Goal: Task Accomplishment & Management: Use online tool/utility

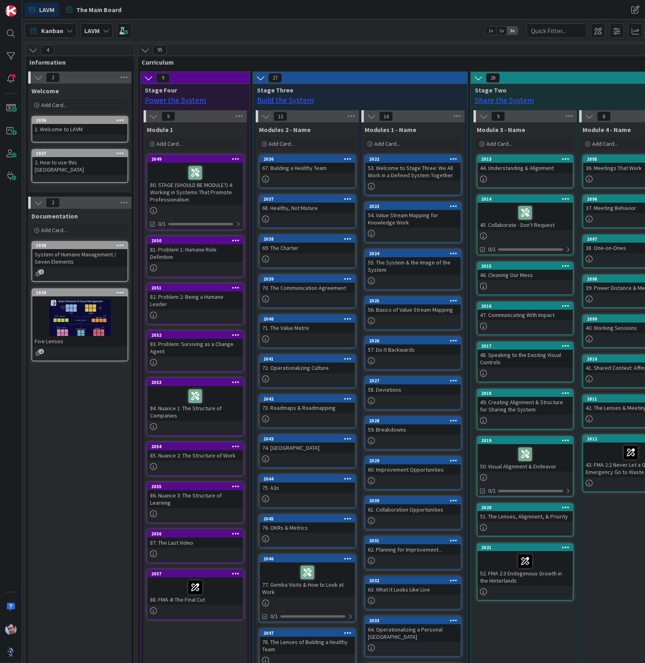
click at [105, 29] on icon at bounding box center [106, 30] width 6 height 6
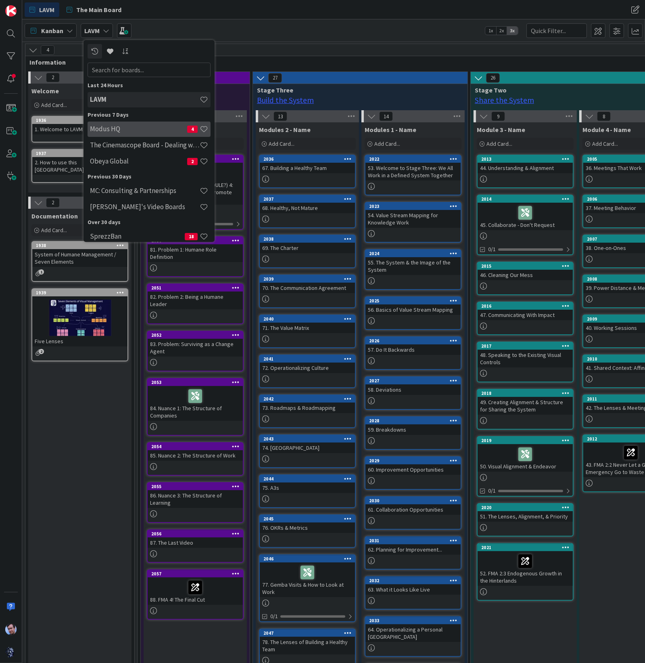
click at [141, 130] on h4 "Modus HQ" at bounding box center [138, 129] width 97 height 8
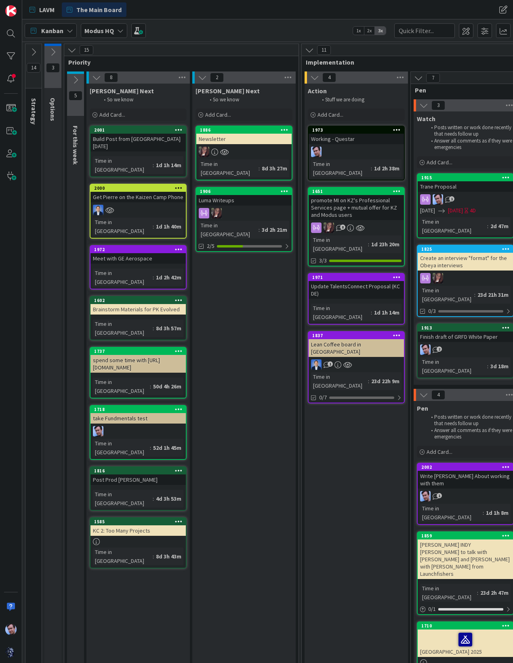
click at [74, 52] on icon at bounding box center [71, 50] width 9 height 9
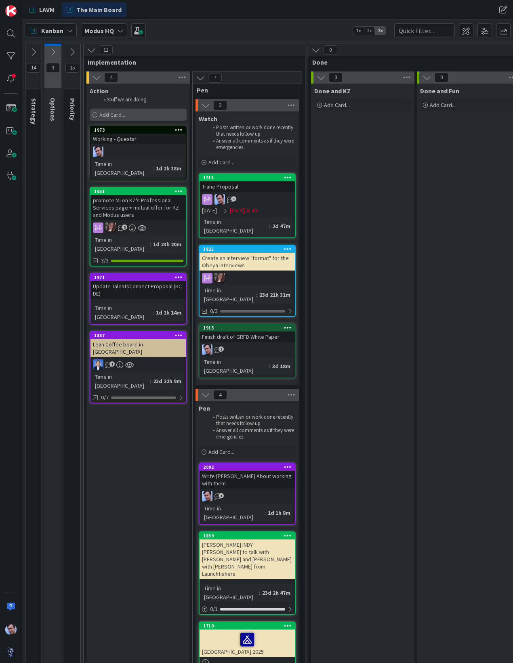
click at [109, 111] on span "Add Card..." at bounding box center [112, 114] width 26 height 7
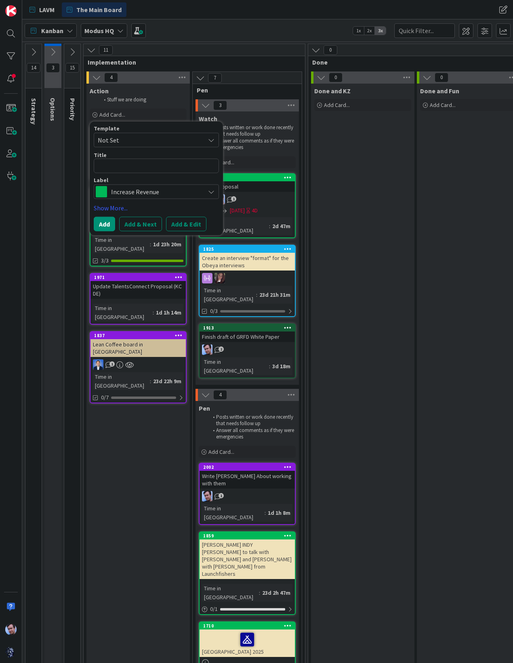
type textarea "x"
type textarea "D"
type textarea "x"
type textarea "De"
type textarea "x"
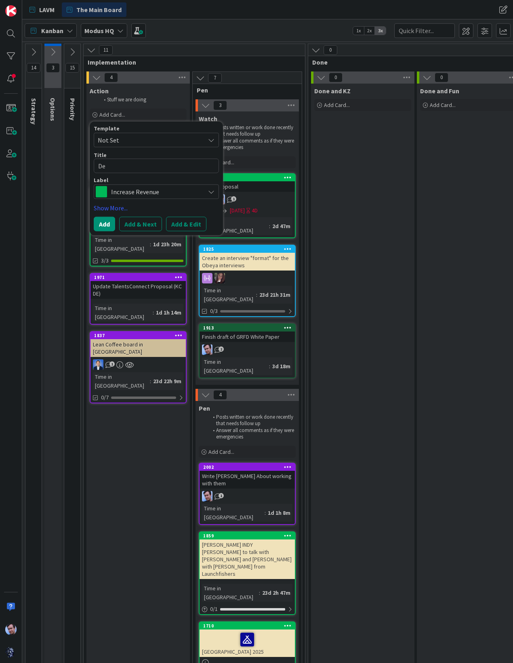
type textarea "D"
type textarea "x"
type textarea "C"
type textarea "x"
type textarea "Cr"
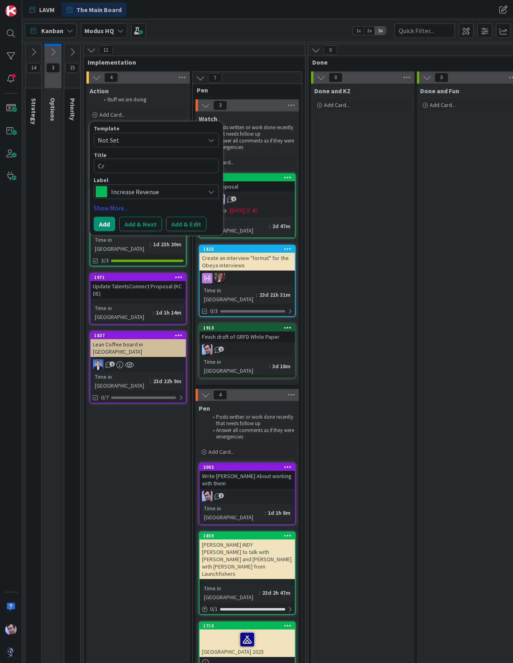
type textarea "x"
type textarea "Cre"
type textarea "x"
type textarea "Crea"
type textarea "x"
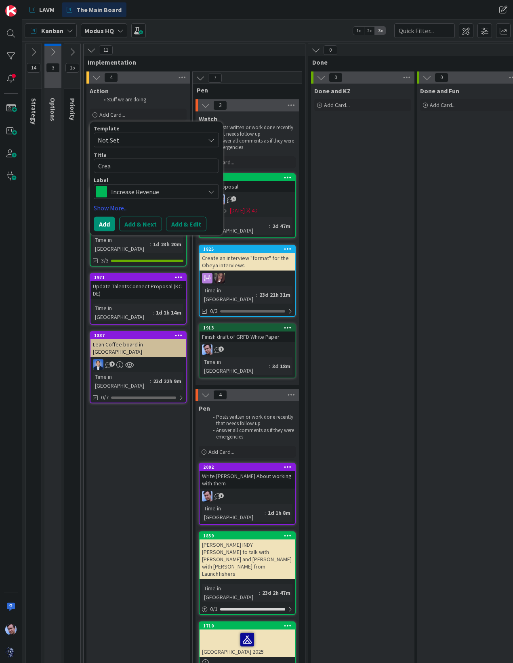
type textarea "Creat"
type textarea "x"
type textarea "Create"
type textarea "x"
type textarea "Create"
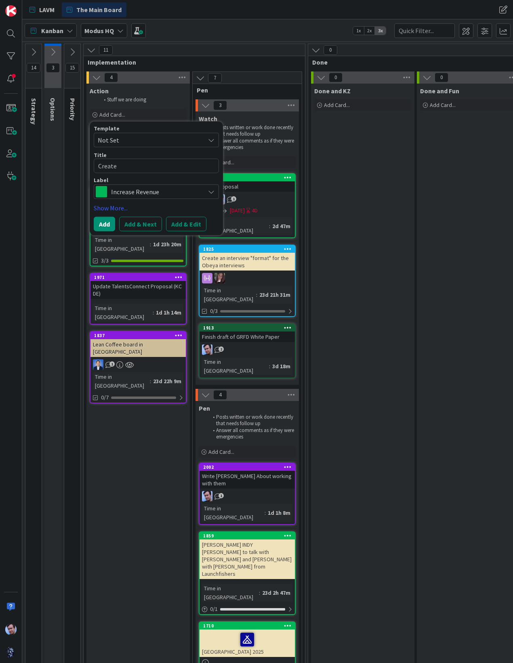
type textarea "x"
type textarea "Create P"
type textarea "x"
type textarea "Create Pr"
type textarea "x"
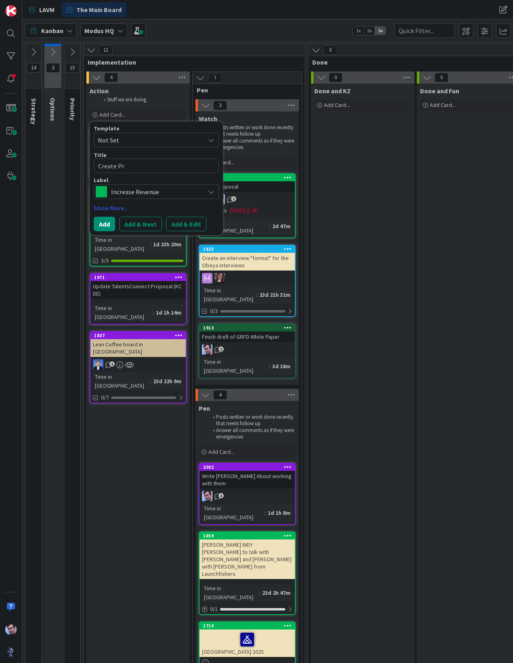
type textarea "Create Pro"
type textarea "x"
type textarea "Create Prop"
type textarea "x"
type textarea "Create Propo"
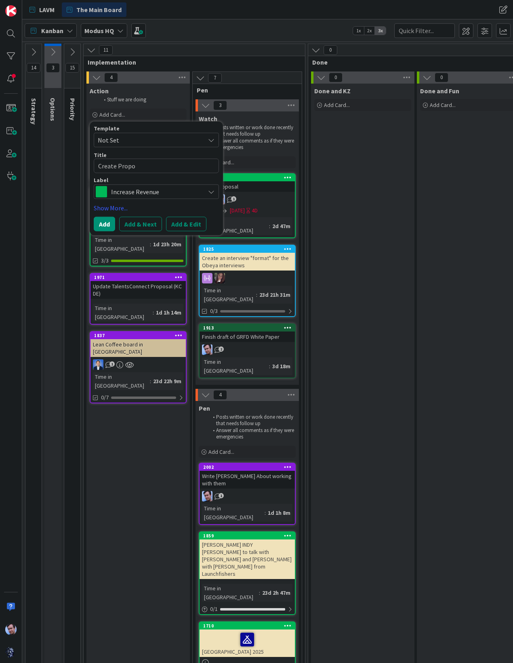
type textarea "x"
type textarea "Create Propos"
type textarea "x"
type textarea "Create Proposa"
type textarea "x"
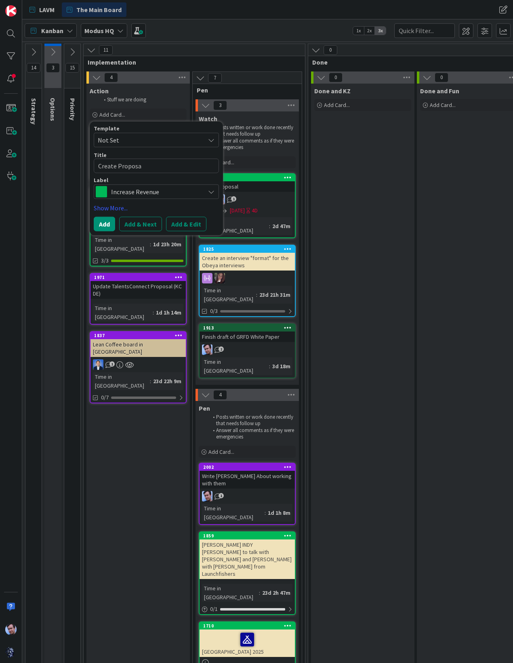
type textarea "Create Proposal"
type textarea "x"
type textarea "Create Proposal"
type textarea "x"
type textarea "Create Proposal f"
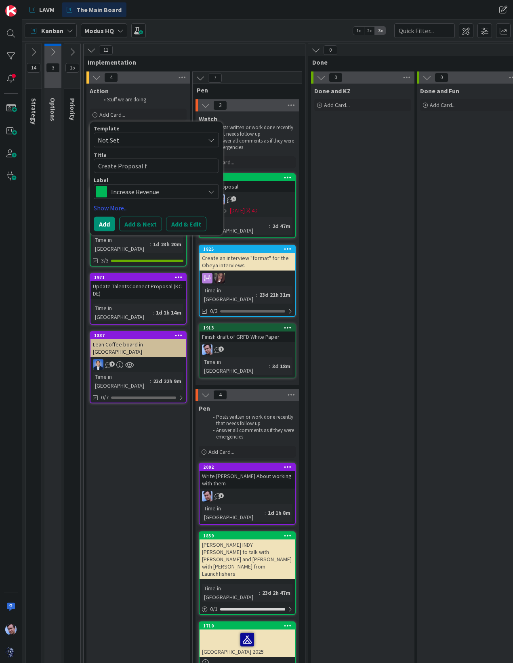
type textarea "x"
type textarea "Create Proposal fo"
type textarea "x"
type textarea "Create Proposal for"
type textarea "x"
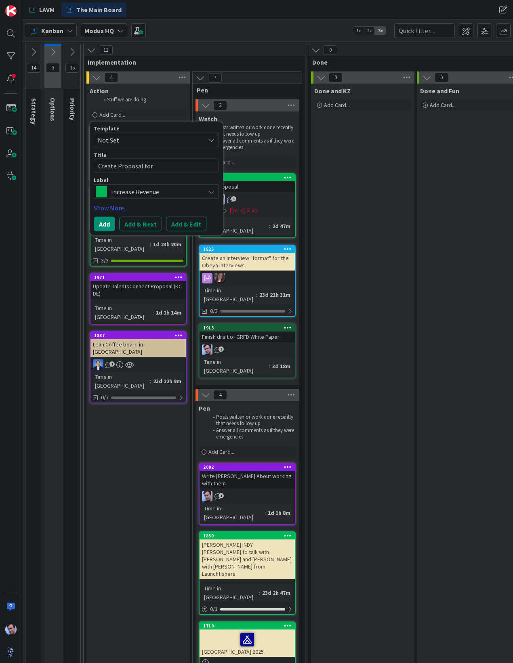
type textarea "Create Proposal for"
type textarea "x"
type textarea "Create Proposal for G"
type textarea "x"
type textarea "Create Proposal for GE"
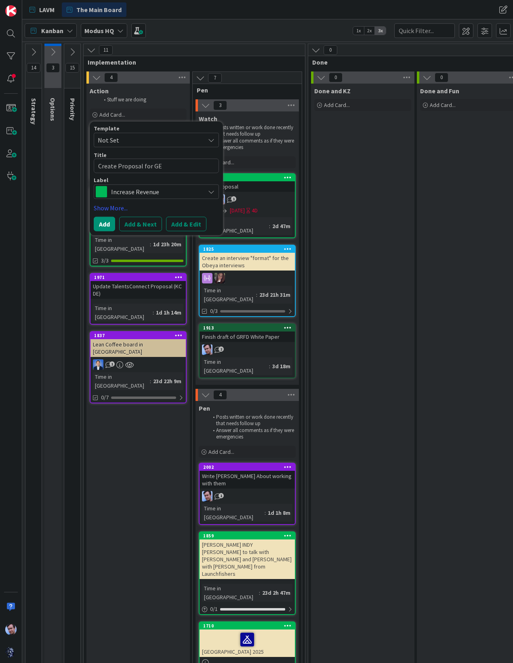
type textarea "x"
type textarea "Create Proposal for GE"
type textarea "x"
type textarea "Create Proposal for GE A"
type textarea "x"
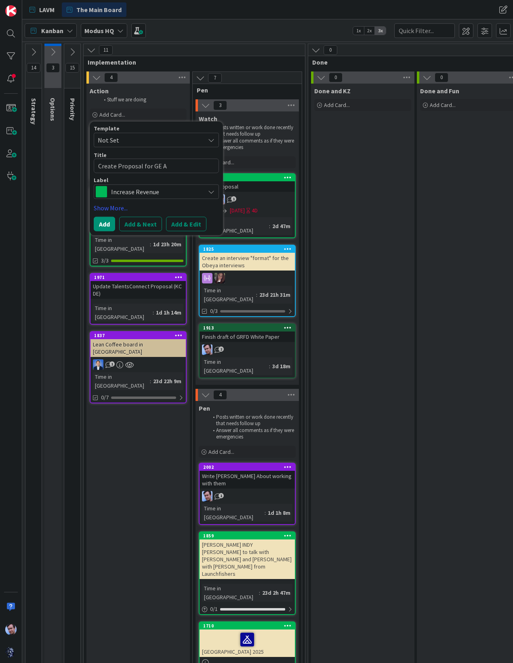
type textarea "Create Proposal for GE Ae"
type textarea "x"
type textarea "Create Proposal for GE Aer"
type textarea "x"
type textarea "Create Proposal for GE Aers"
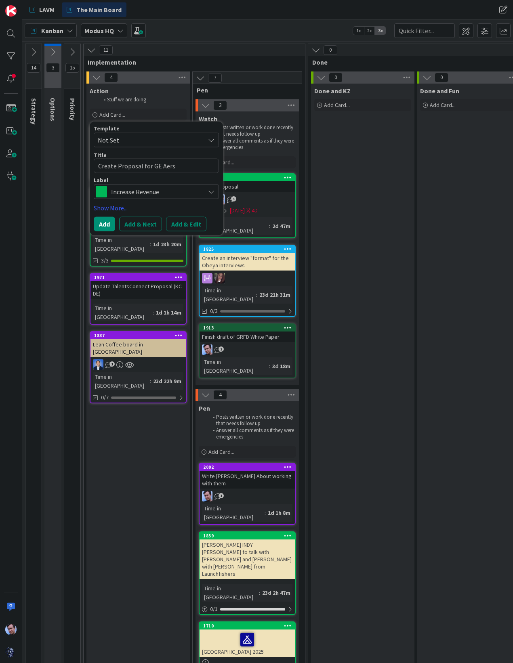
type textarea "x"
type textarea "Create Proposal for GE Aer"
type textarea "x"
type textarea "Create Proposal for GE Aero"
click at [157, 193] on span "Increase Revenue" at bounding box center [156, 191] width 90 height 11
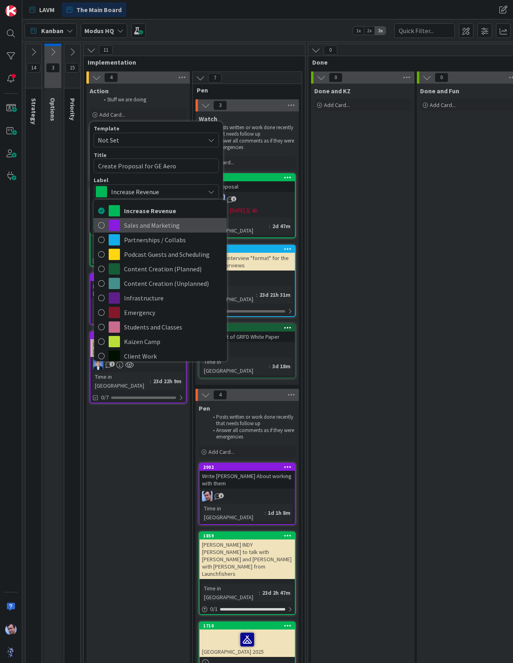
click at [146, 222] on span "Sales and Marketing" at bounding box center [173, 225] width 98 height 12
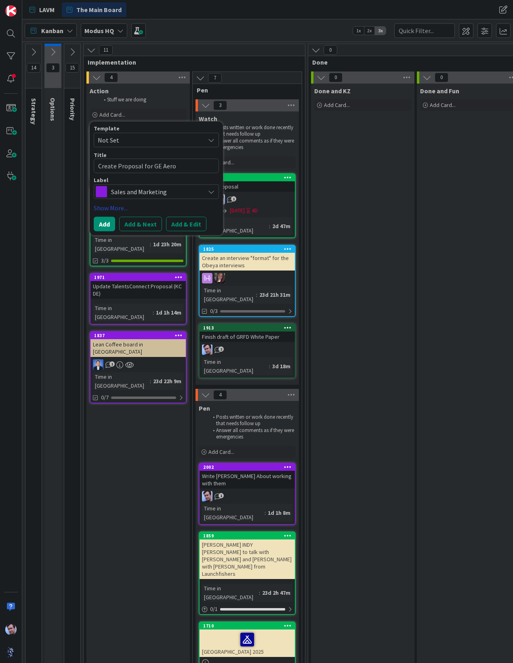
click at [115, 203] on link "Show More..." at bounding box center [156, 208] width 125 height 10
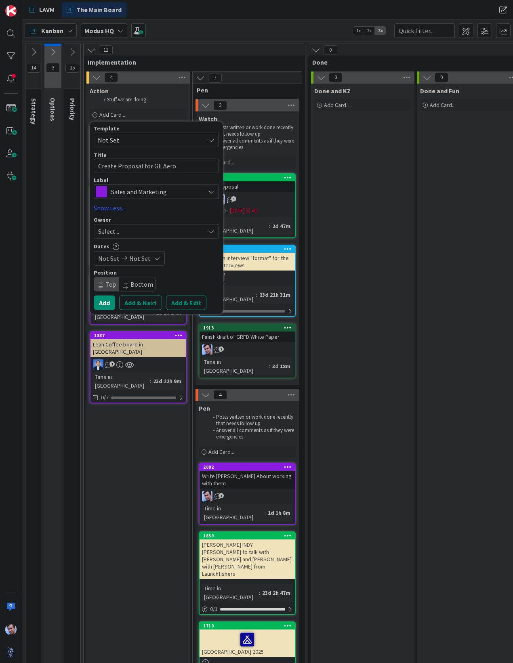
click at [118, 230] on span "Select..." at bounding box center [108, 231] width 21 height 10
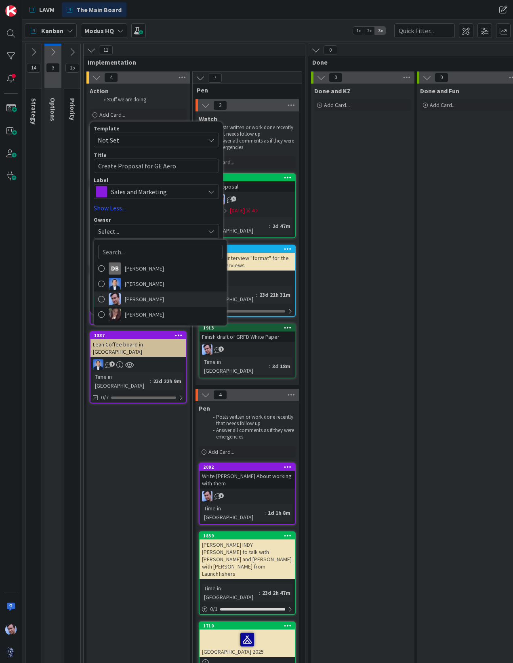
click at [98, 300] on span at bounding box center [101, 299] width 6 height 12
type textarea "x"
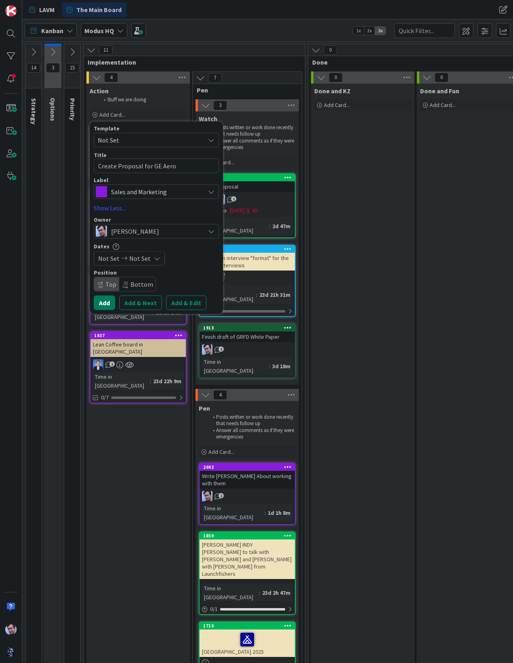
click at [105, 305] on button "Add" at bounding box center [104, 302] width 21 height 15
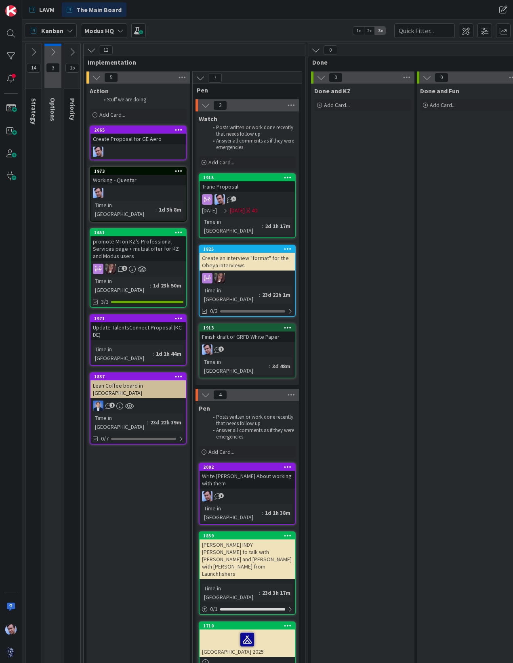
click at [153, 138] on div "Create Proposal for GE Aero" at bounding box center [137, 139] width 95 height 10
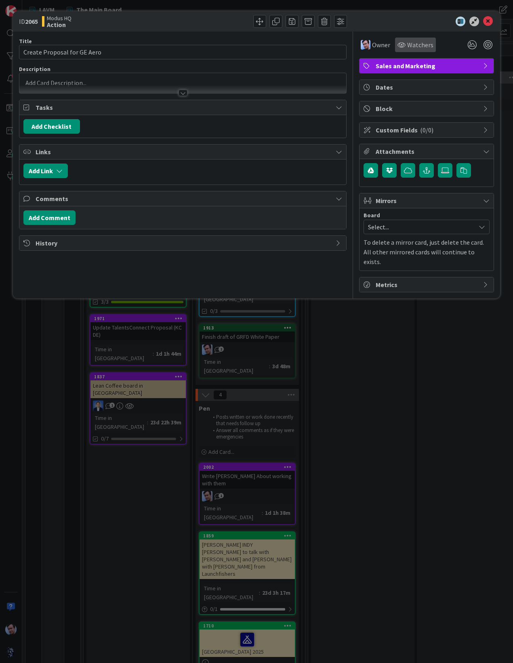
click at [416, 39] on div "Watchers" at bounding box center [415, 45] width 41 height 15
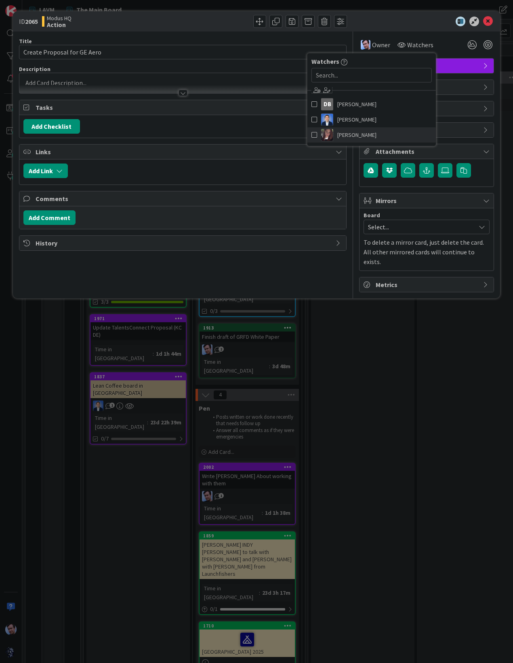
click at [339, 132] on span "[PERSON_NAME]" at bounding box center [356, 135] width 39 height 12
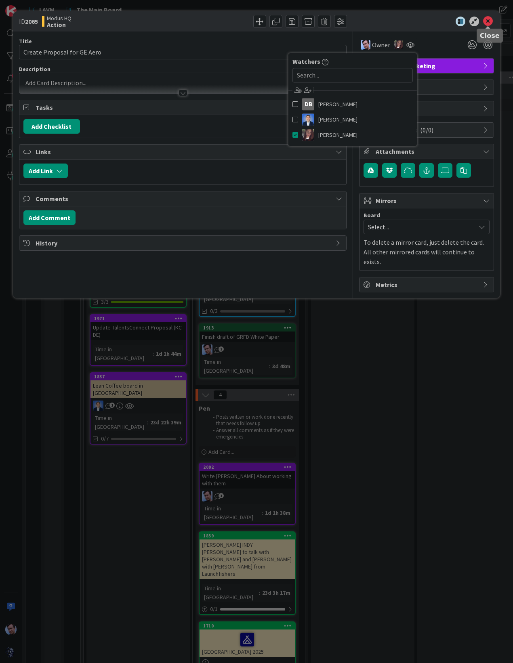
click at [488, 22] on icon at bounding box center [488, 22] width 10 height 10
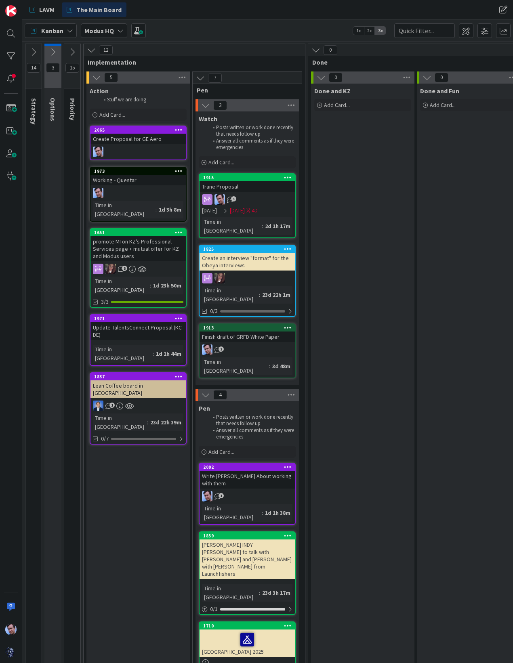
click at [147, 134] on div "Create Proposal for GE Aero" at bounding box center [137, 139] width 95 height 10
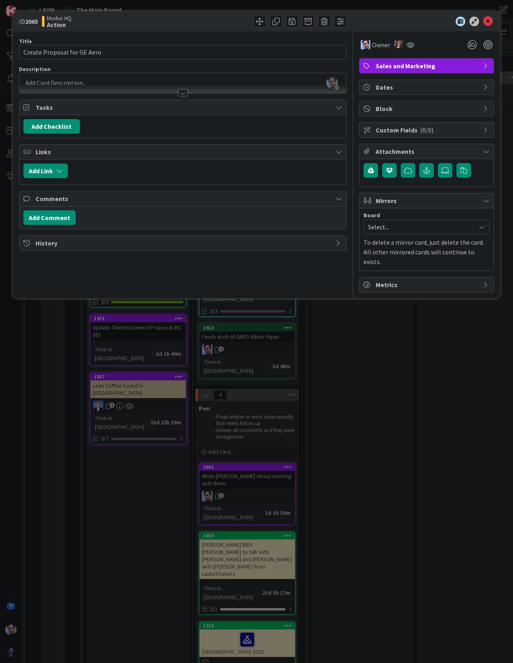
click at [107, 134] on div "Add Checklist" at bounding box center [182, 126] width 327 height 23
click at [83, 75] on div "[PERSON_NAME] just joined" at bounding box center [182, 83] width 327 height 20
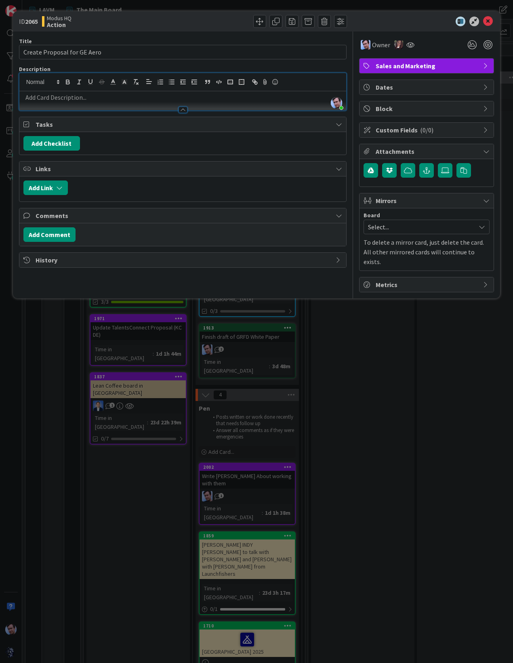
click at [86, 98] on p at bounding box center [182, 97] width 319 height 9
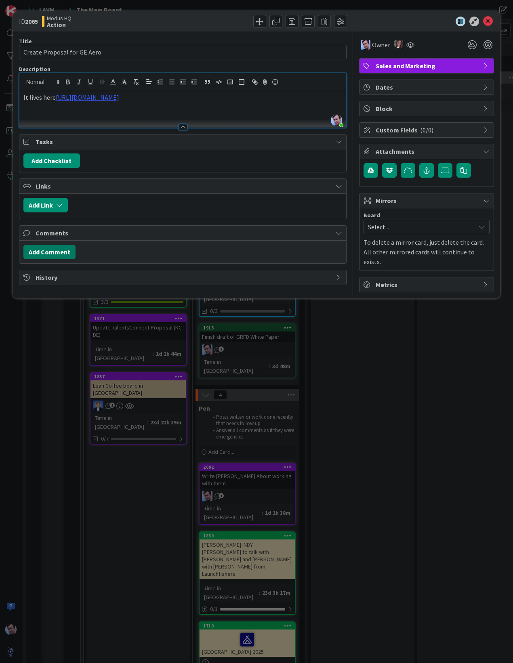
click at [51, 247] on button "Add Comment" at bounding box center [49, 252] width 52 height 15
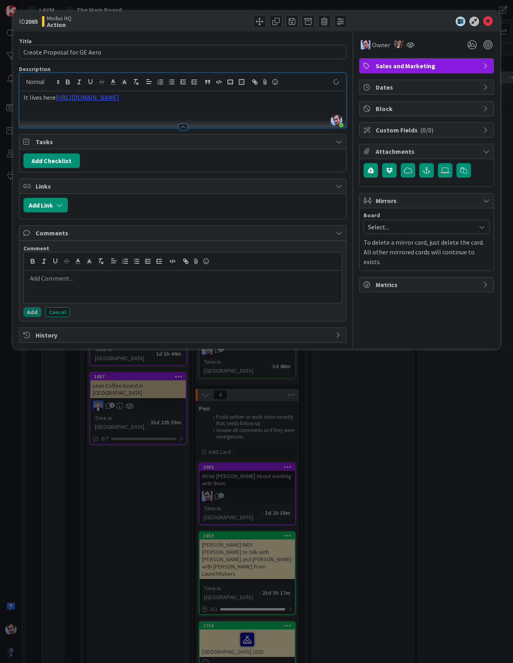
click at [69, 279] on p at bounding box center [183, 278] width 312 height 9
click at [226, 287] on div "[PERSON_NAME] did the initial writing and will be collaborating with ﻿ @ [PERSO…" at bounding box center [183, 286] width 318 height 32
click at [30, 312] on button "Add" at bounding box center [32, 312] width 18 height 10
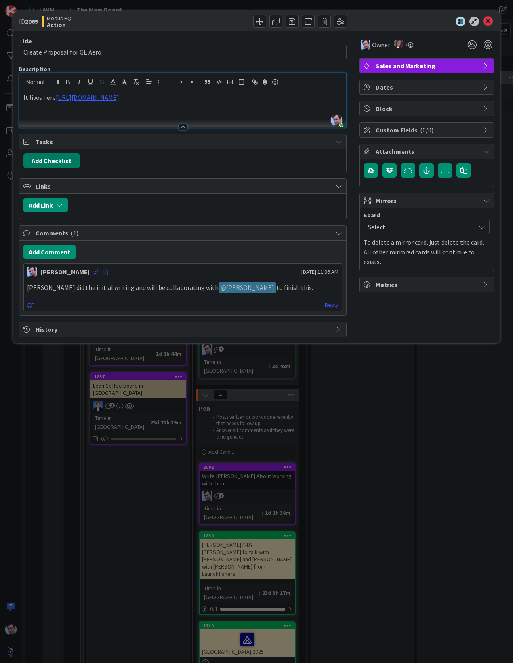
click at [44, 156] on button "Add Checklist" at bounding box center [51, 160] width 57 height 15
type input "I'm a checklist"
click at [40, 226] on div "Checklist Name (needed before adding tasks) 15 / 64 I'm a checklist Add Load te…" at bounding box center [89, 211] width 125 height 53
click at [38, 217] on button "Add" at bounding box center [37, 218] width 21 height 15
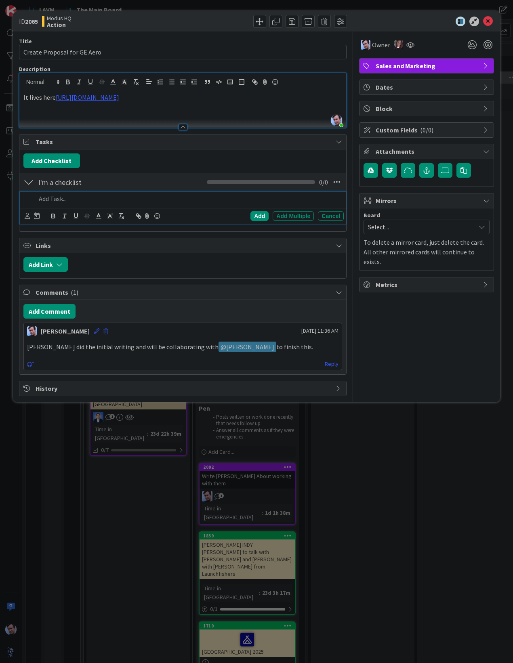
click at [87, 200] on p at bounding box center [188, 198] width 305 height 9
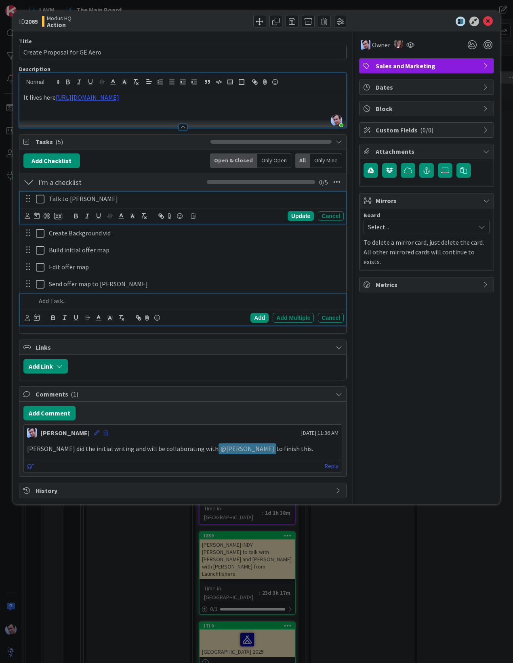
click at [38, 199] on icon at bounding box center [40, 199] width 8 height 10
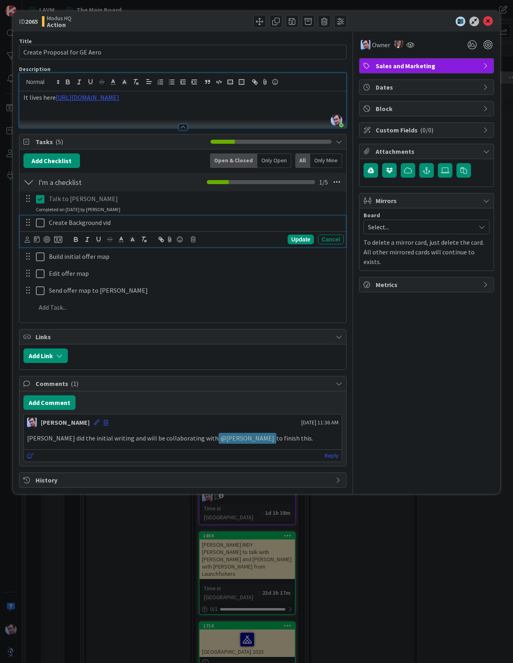
click at [42, 219] on icon at bounding box center [40, 223] width 8 height 10
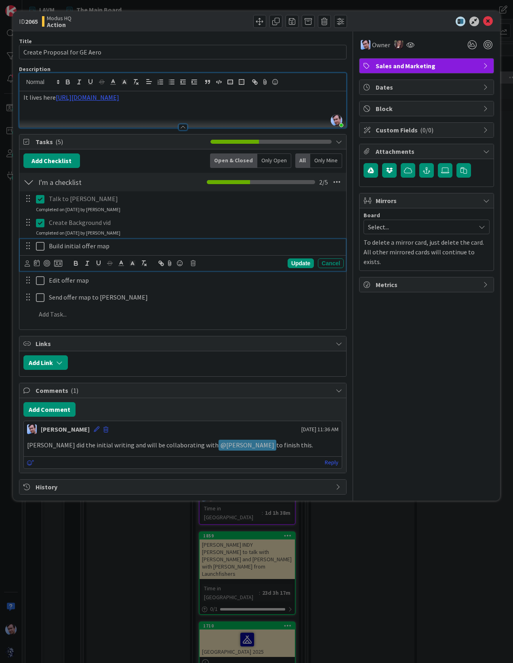
click at [40, 242] on icon at bounding box center [40, 246] width 8 height 10
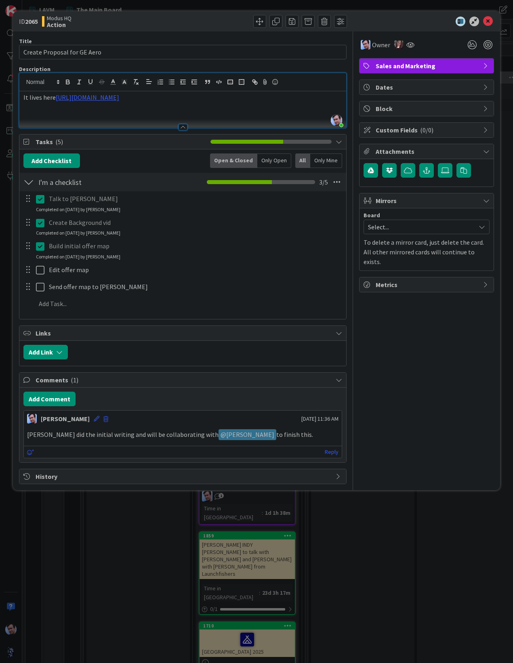
click at [204, 262] on div "Talk to [PERSON_NAME] Update Cancel Completed on [DATE] by [PERSON_NAME] Create…" at bounding box center [182, 252] width 319 height 123
click at [486, 20] on icon at bounding box center [488, 22] width 10 height 10
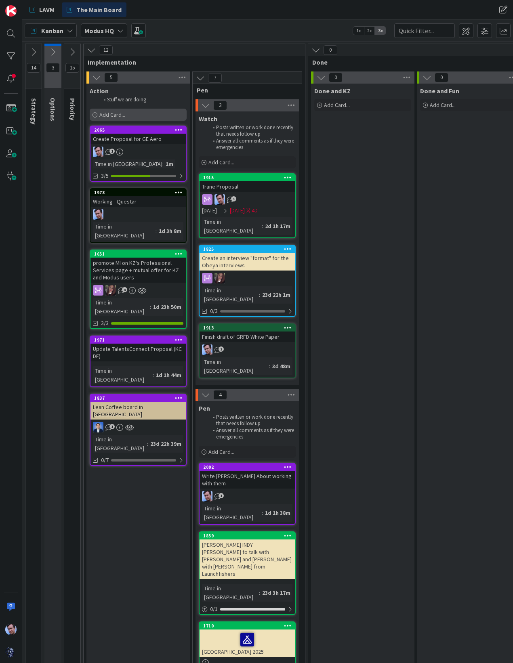
click at [111, 114] on span "Add Card..." at bounding box center [112, 114] width 26 height 7
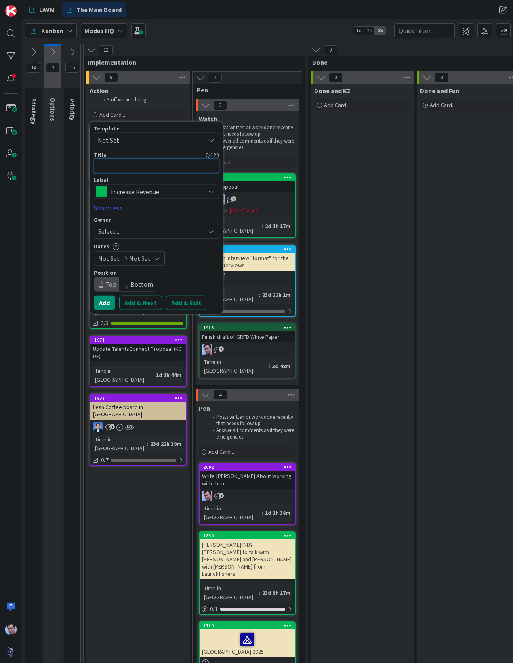
type textarea "x"
type textarea "W"
type textarea "x"
type textarea "Wr"
type textarea "x"
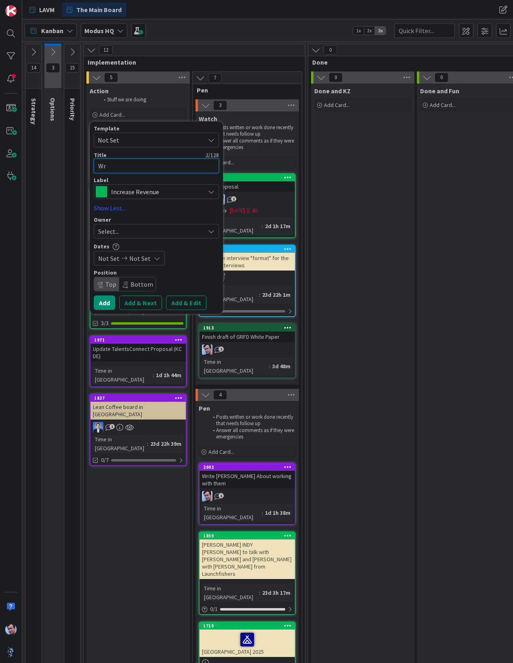
type textarea "Wri"
type textarea "x"
type textarea "Writ"
type textarea "x"
type textarea "Write"
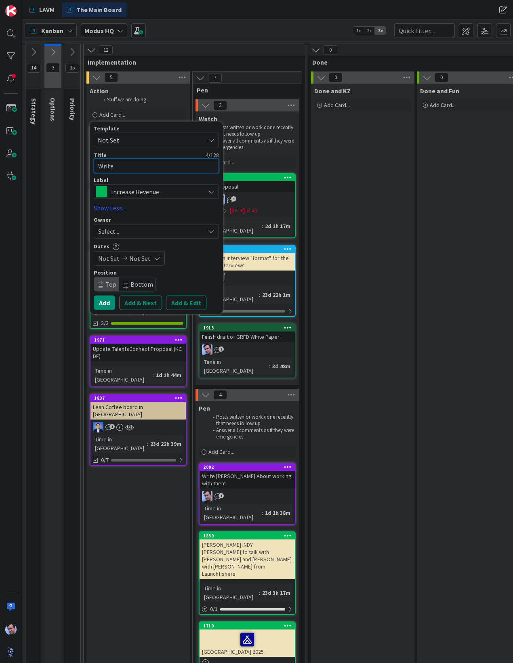
type textarea "x"
type textarea "Write"
type textarea "x"
type textarea "Write P"
type textarea "x"
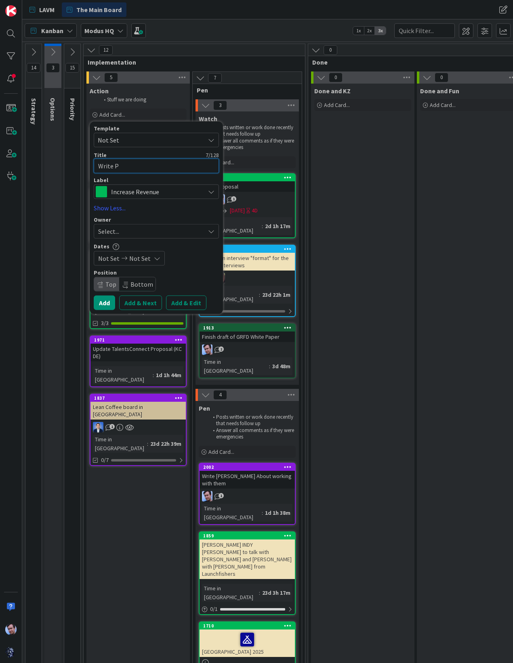
type textarea "Write PR"
type textarea "x"
type textarea "Write PRD"
type textarea "x"
type textarea "Write PRD"
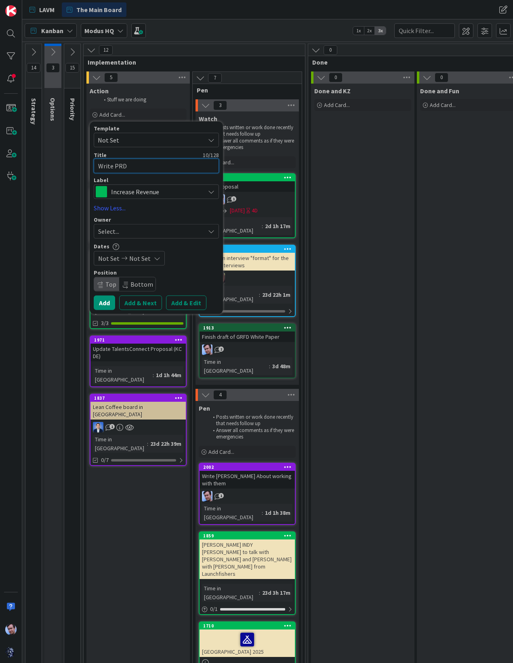
type textarea "x"
type textarea "Write PRD w"
type textarea "x"
type textarea "Write PRD wi"
type textarea "x"
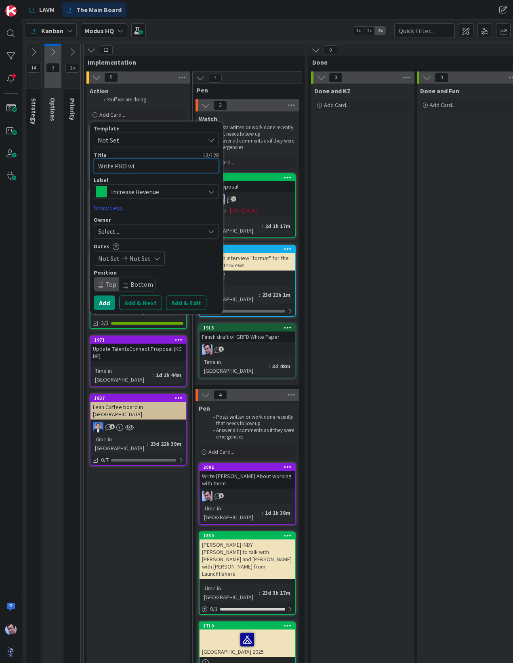
type textarea "Write PRD wit"
type textarea "x"
type textarea "Write PRD with"
type textarea "x"
type textarea "Write PRD with"
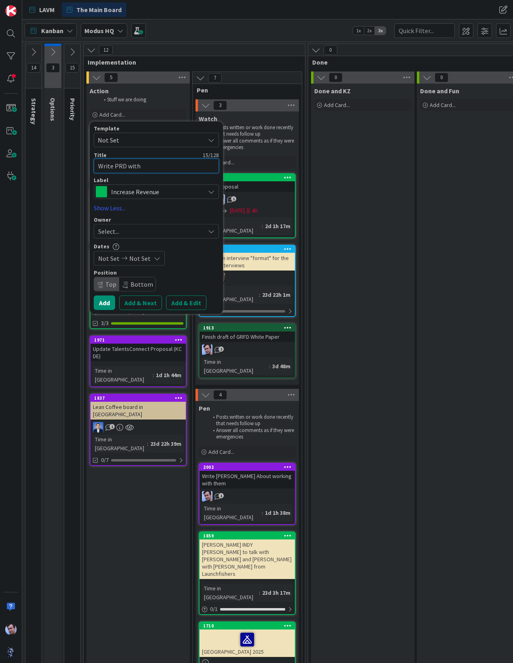
type textarea "x"
type textarea "Write PRD with T"
type textarea "x"
type textarea "Write PRD with Te"
type textarea "x"
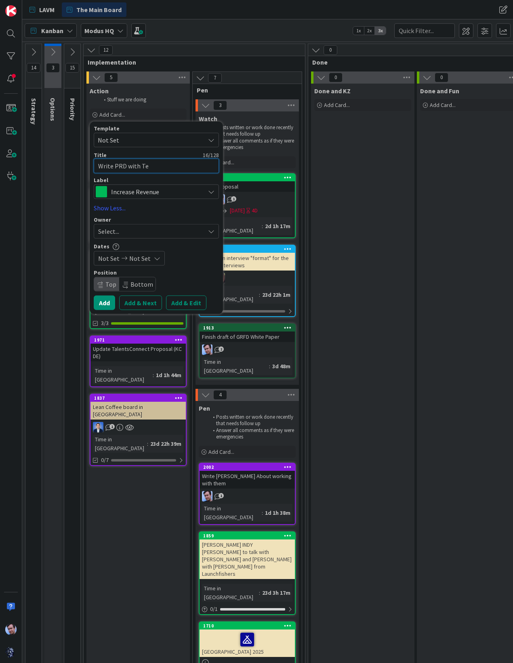
type textarea "Write PRD with Tea"
type textarea "x"
type textarea "Write PRD with Team"
click at [208, 191] on icon at bounding box center [211, 192] width 6 height 6
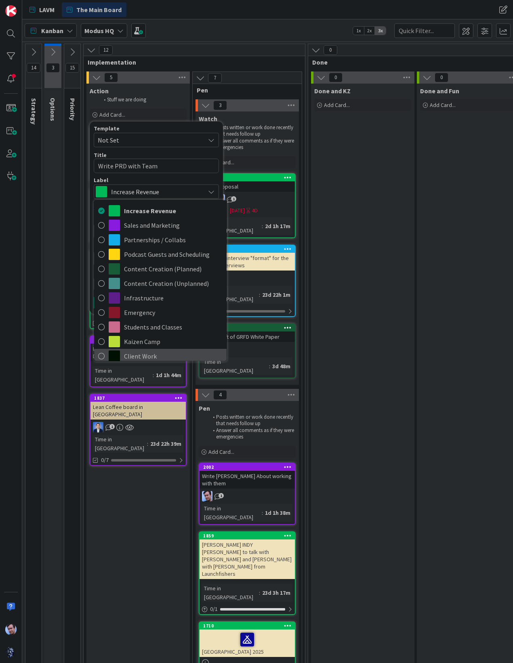
click at [147, 357] on span "Client Work" at bounding box center [173, 356] width 98 height 12
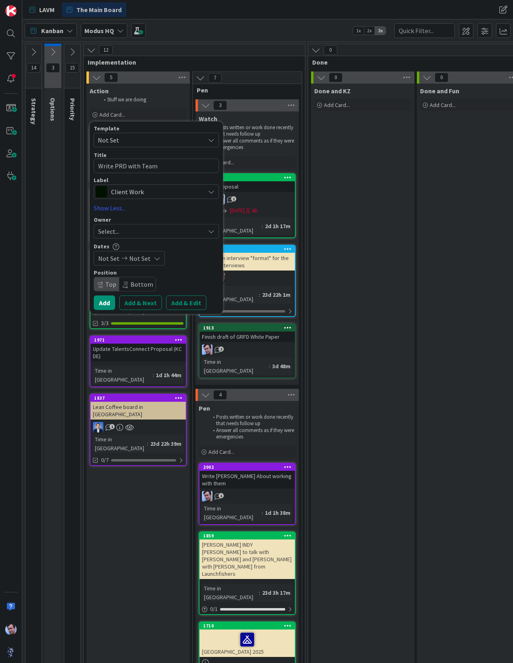
click at [149, 229] on div "Select..." at bounding box center [151, 231] width 107 height 10
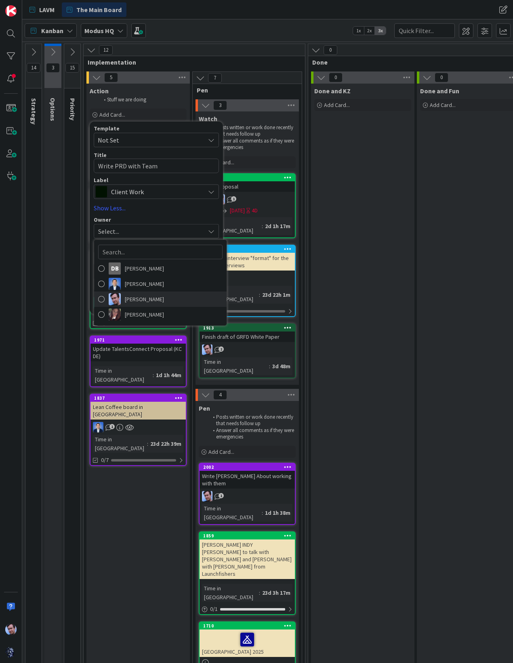
click at [132, 300] on span "[PERSON_NAME]" at bounding box center [144, 299] width 39 height 12
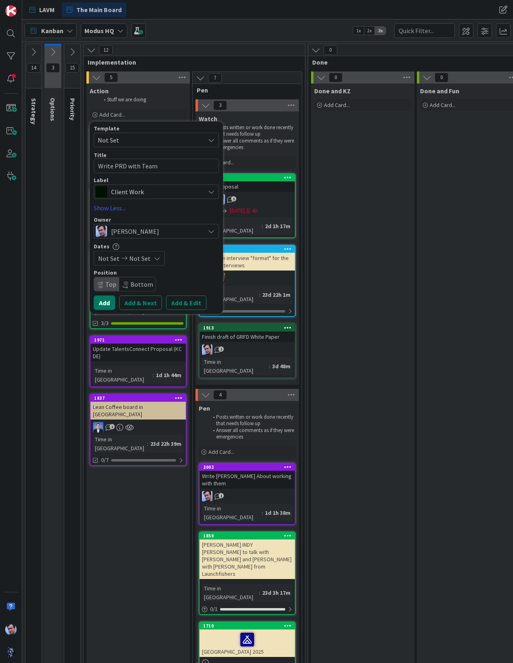
click at [104, 302] on button "Add" at bounding box center [104, 302] width 21 height 15
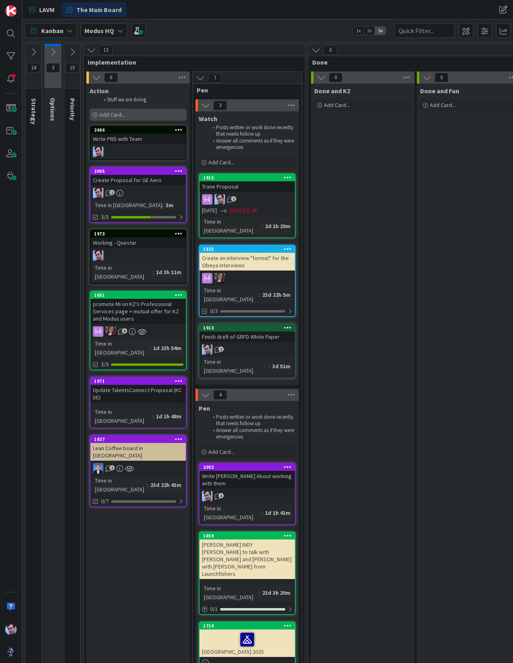
click at [123, 115] on span "Add Card..." at bounding box center [112, 114] width 26 height 7
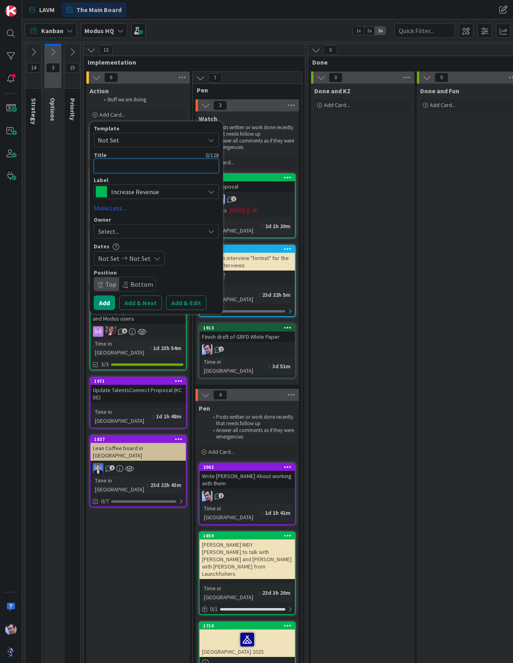
type textarea "x"
type textarea "L"
type textarea "x"
type textarea "La"
type textarea "x"
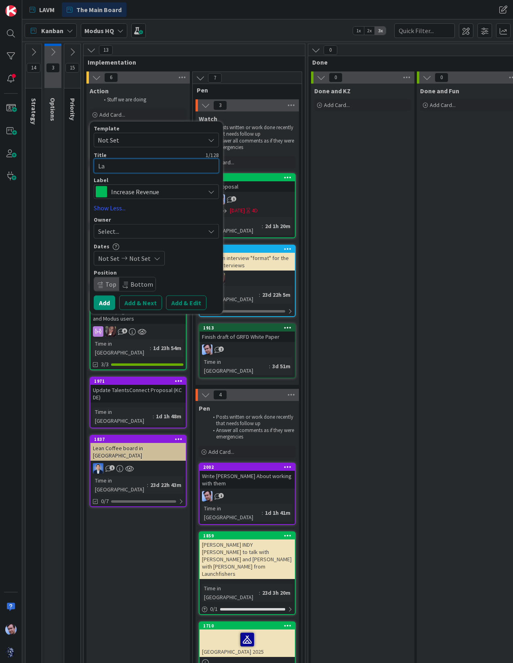
type textarea "Lau"
type textarea "x"
type textarea "Laun"
type textarea "x"
type textarea "Launc"
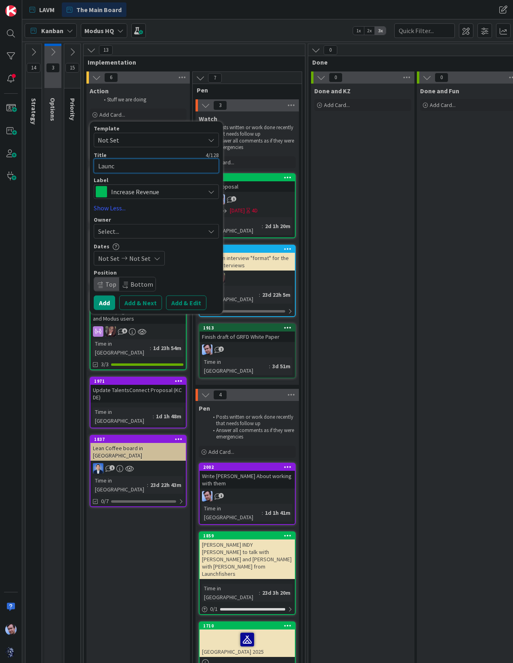
type textarea "x"
type textarea "Launch"
type textarea "x"
type textarea "Launch"
type textarea "x"
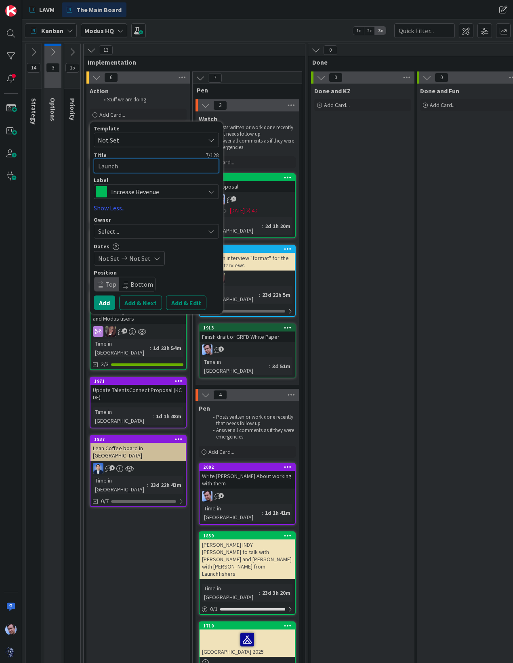
type textarea "Launch K"
type textarea "x"
type textarea "Launch Ka"
type textarea "x"
type textarea "Launch Kar"
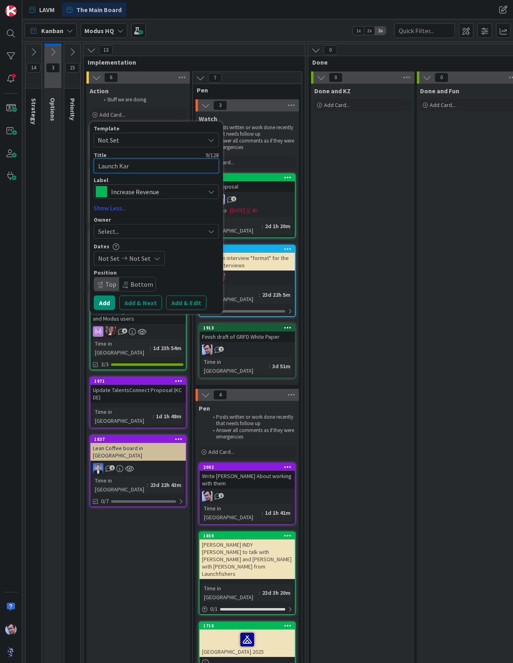
type textarea "x"
type textarea "Launch [PERSON_NAME]"
type textarea "x"
type textarea "Launch [PERSON_NAME]"
type textarea "x"
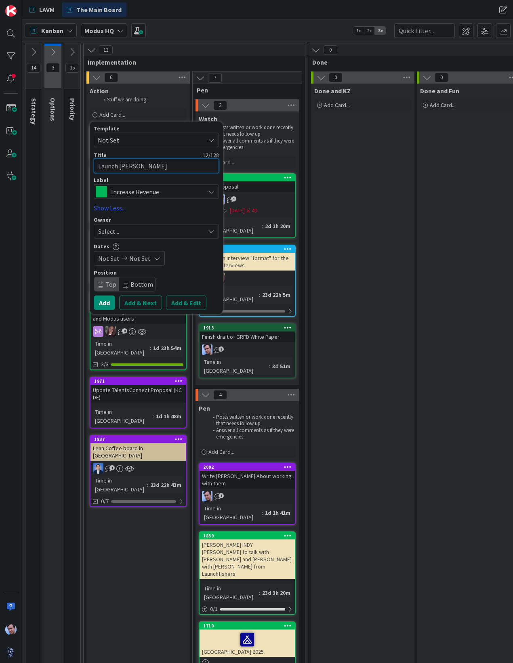
type textarea "Launch [PERSON_NAME]"
type textarea "x"
type textarea "Launch [PERSON_NAME]"
type textarea "x"
type textarea "Launch [PERSON_NAME]"
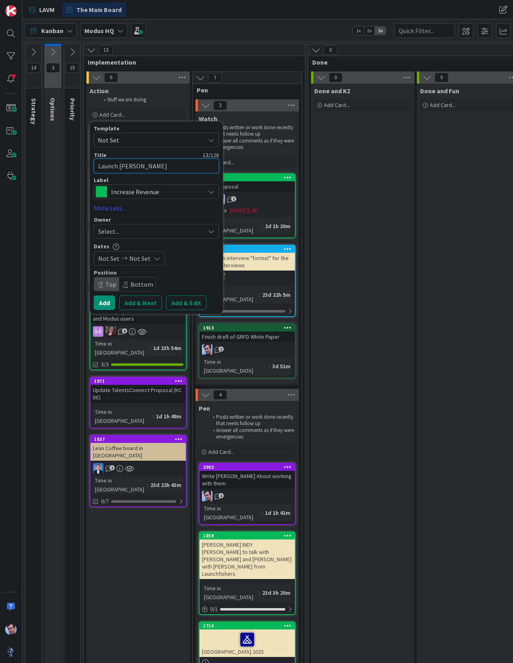
type textarea "x"
type textarea "Launch [PERSON_NAME]"
type textarea "x"
type textarea "Launch [PERSON_NAME] Class"
click at [147, 233] on div "Select..." at bounding box center [151, 231] width 107 height 10
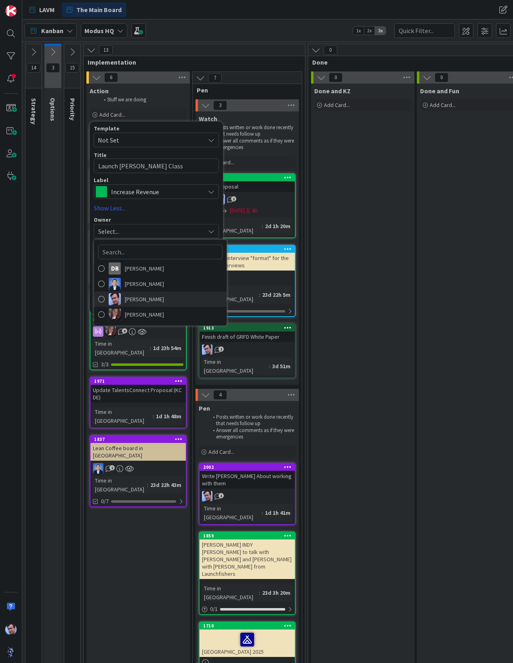
click at [129, 301] on span "[PERSON_NAME]" at bounding box center [144, 299] width 39 height 12
type textarea "x"
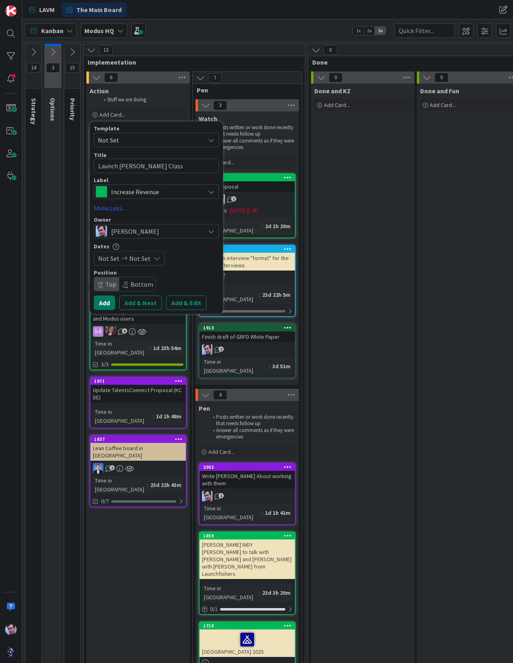
click at [102, 304] on button "Add" at bounding box center [104, 302] width 21 height 15
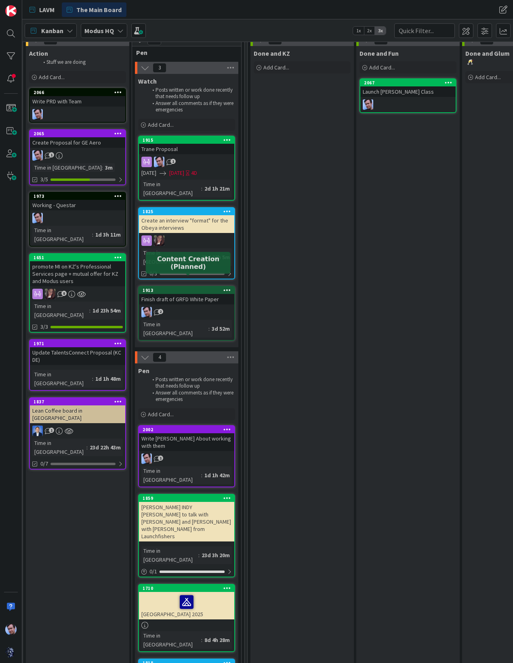
scroll to position [69, 61]
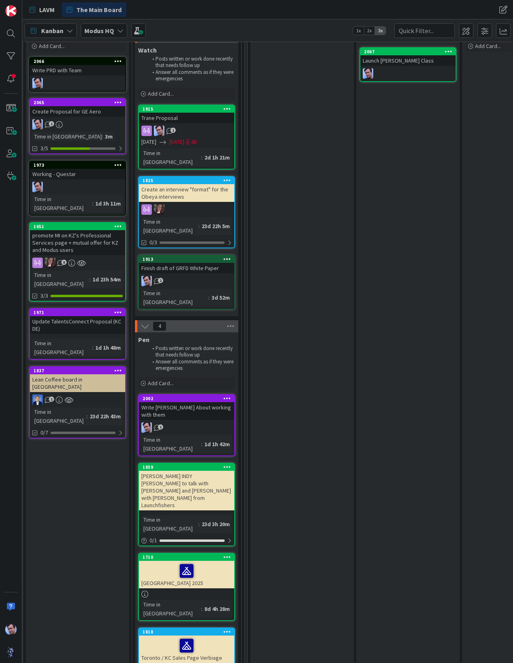
click at [184, 122] on div "Trane Proposal" at bounding box center [186, 118] width 95 height 10
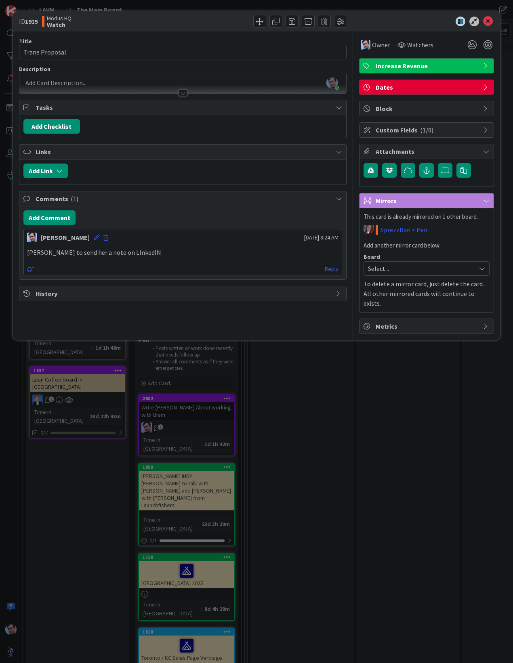
click at [128, 250] on p "[PERSON_NAME] to send her a note on LInkedIN" at bounding box center [183, 252] width 312 height 9
click at [57, 219] on button "Add Comment" at bounding box center [49, 217] width 52 height 15
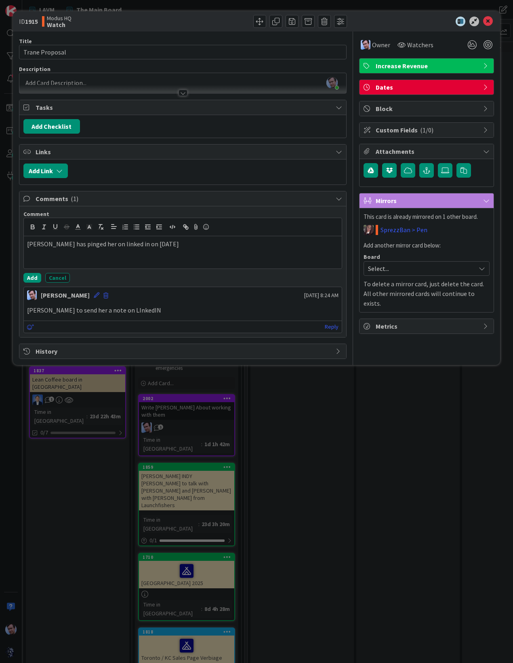
click at [30, 271] on div "Comment [PERSON_NAME] has pinged her on linked in on [DATE] Add Cancel" at bounding box center [182, 246] width 319 height 72
click at [413, 42] on span "Watchers" at bounding box center [420, 45] width 26 height 10
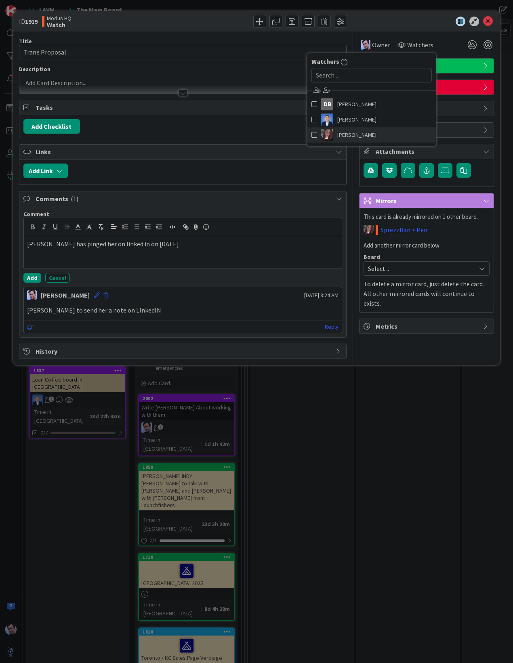
click at [350, 132] on span "[PERSON_NAME]" at bounding box center [356, 135] width 39 height 12
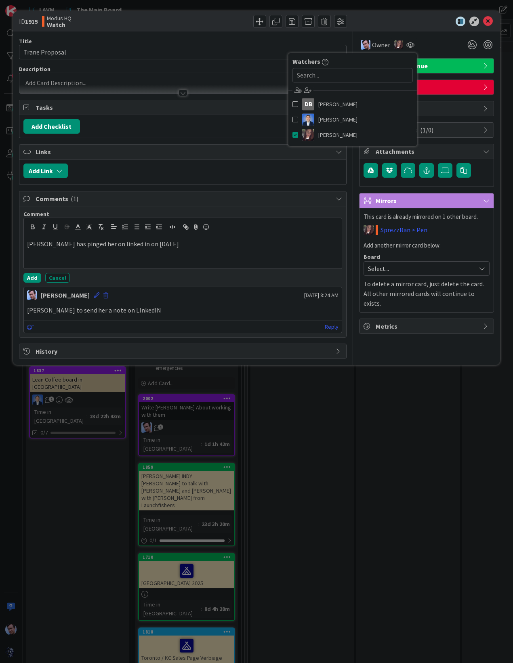
click at [402, 17] on div at bounding box center [422, 22] width 143 height 10
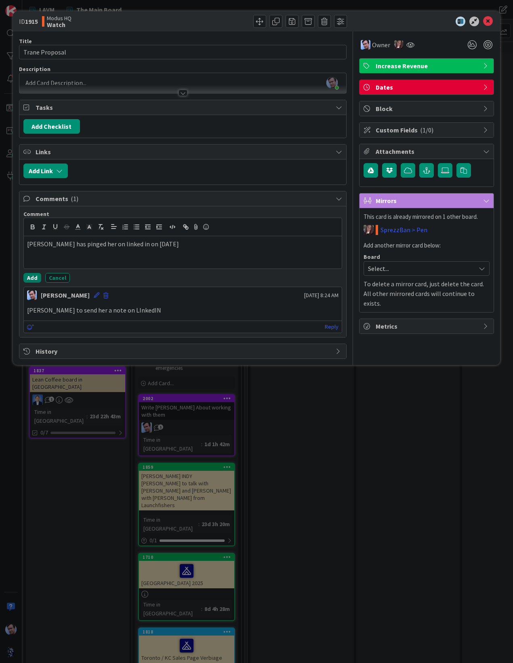
click at [31, 273] on button "Add" at bounding box center [32, 278] width 18 height 10
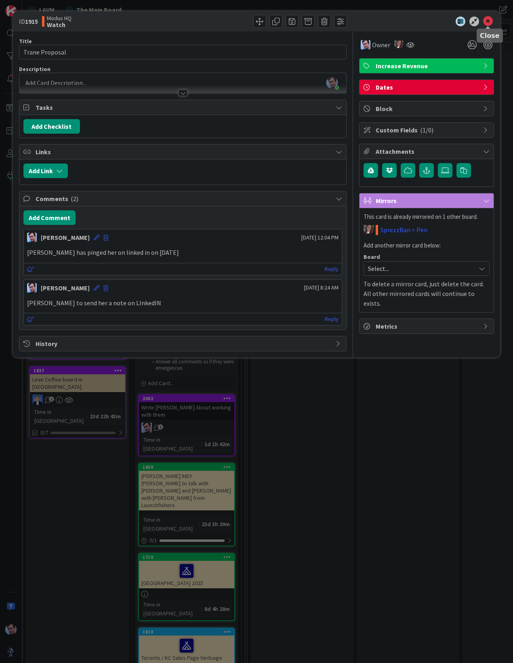
click at [485, 25] on icon at bounding box center [488, 22] width 10 height 10
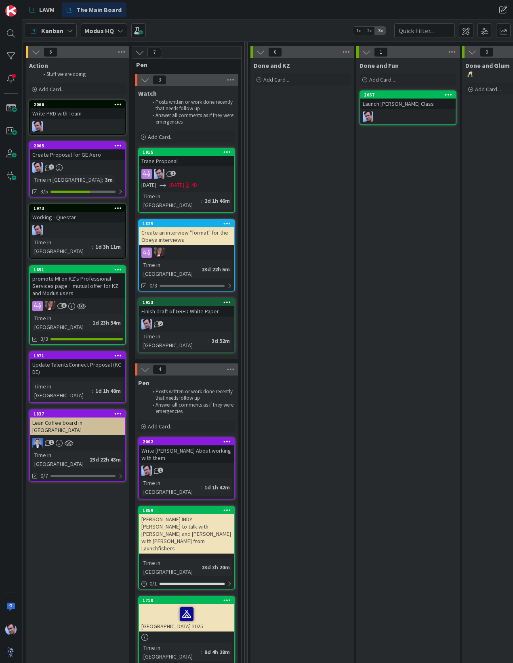
scroll to position [0, 61]
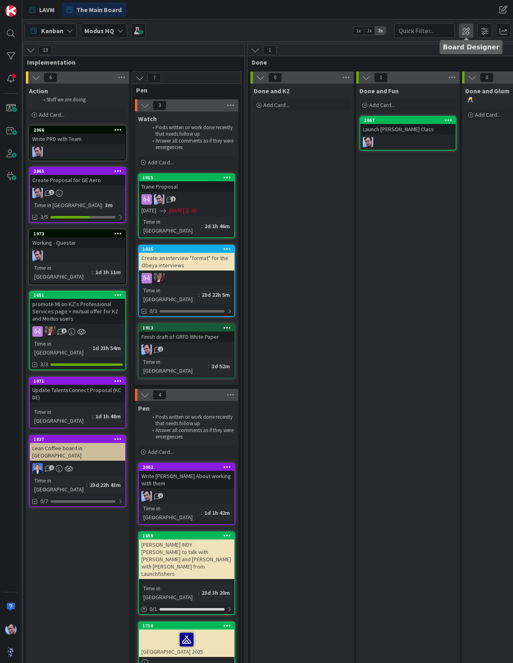
click at [469, 32] on span at bounding box center [466, 30] width 15 height 15
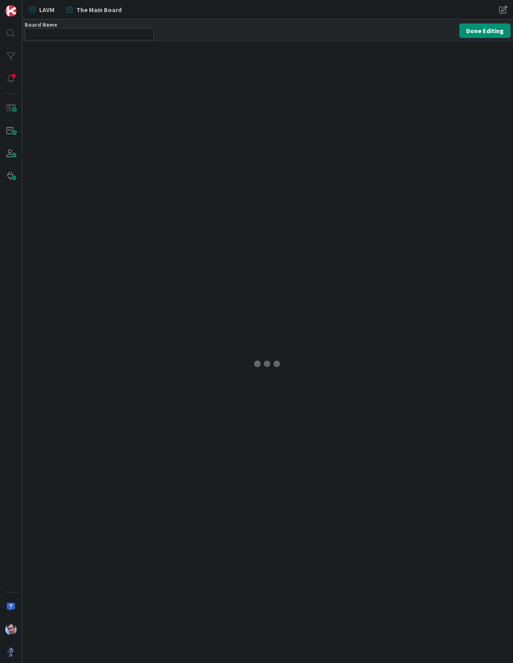
type input "Modus HQ"
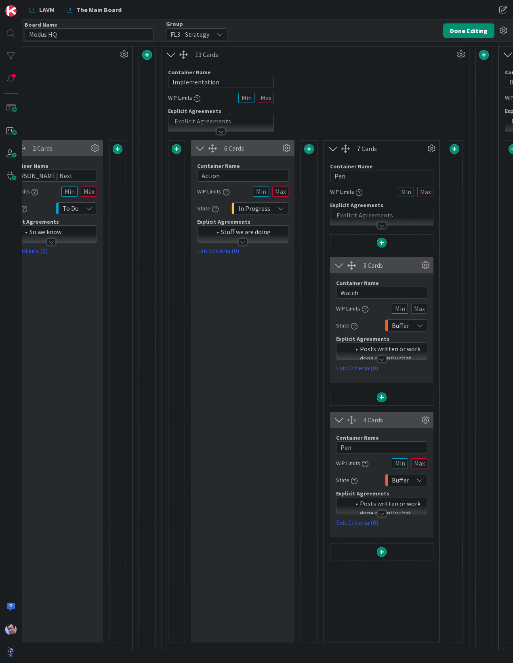
scroll to position [0, 623]
click at [307, 150] on span at bounding box center [308, 149] width 10 height 10
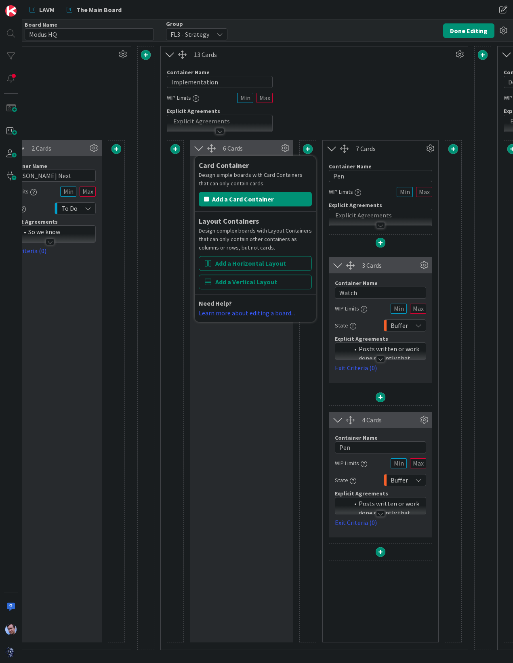
click at [313, 101] on div "Container Name 14 / 64 Implementation WIP Limits Explicit Agreements" at bounding box center [314, 97] width 307 height 69
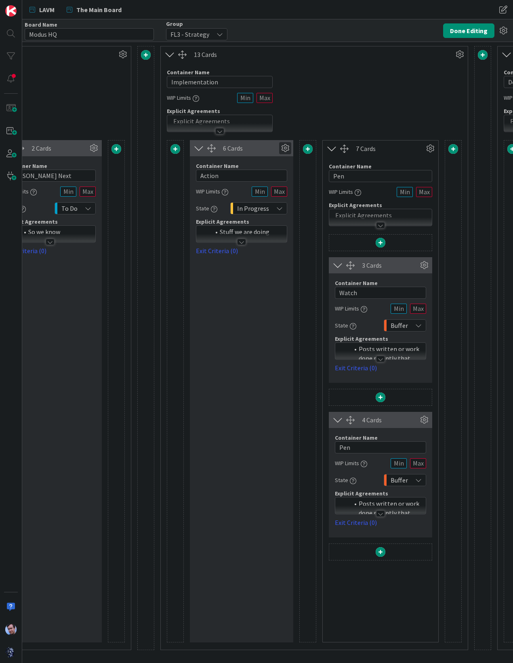
click at [284, 149] on icon at bounding box center [285, 148] width 12 height 12
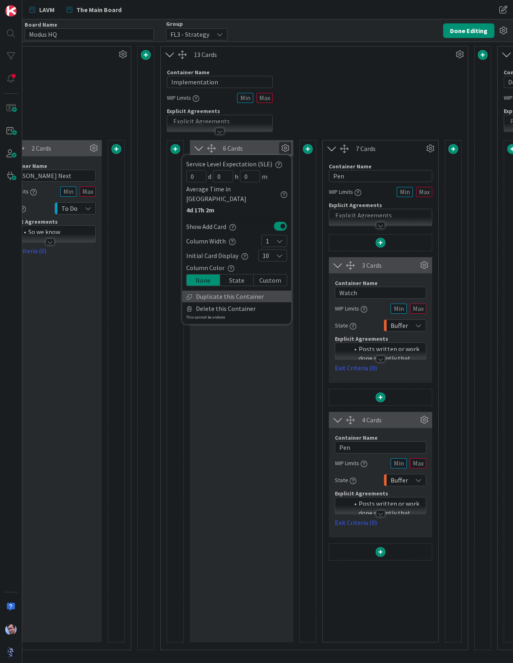
click at [220, 291] on link "Duplicate this Container" at bounding box center [236, 297] width 109 height 12
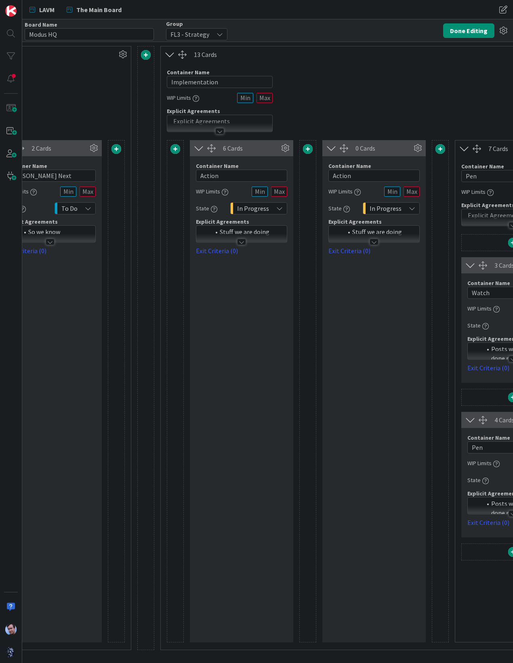
drag, startPoint x: 381, startPoint y: 146, endPoint x: 371, endPoint y: 148, distance: 10.3
click at [371, 148] on div "0 Cards" at bounding box center [383, 148] width 56 height 10
click at [284, 142] on icon at bounding box center [285, 148] width 12 height 12
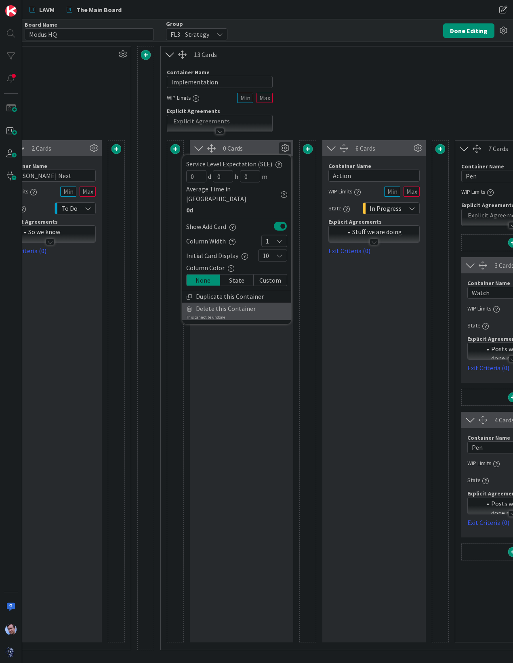
click at [236, 303] on span "Delete this Container" at bounding box center [226, 309] width 60 height 12
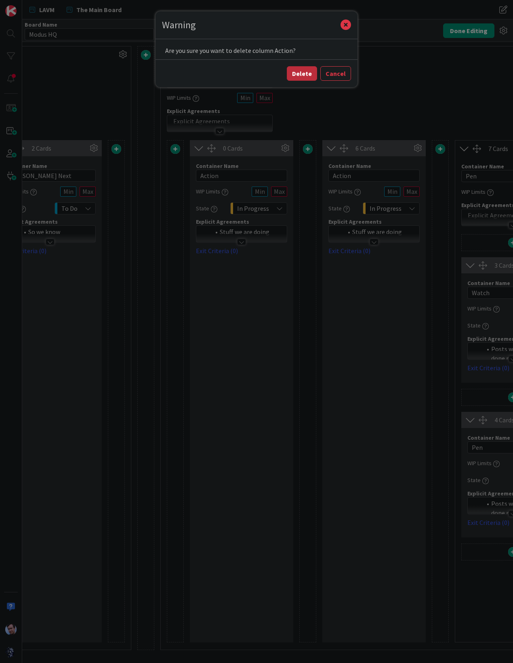
click at [304, 69] on button "Delete" at bounding box center [302, 73] width 30 height 15
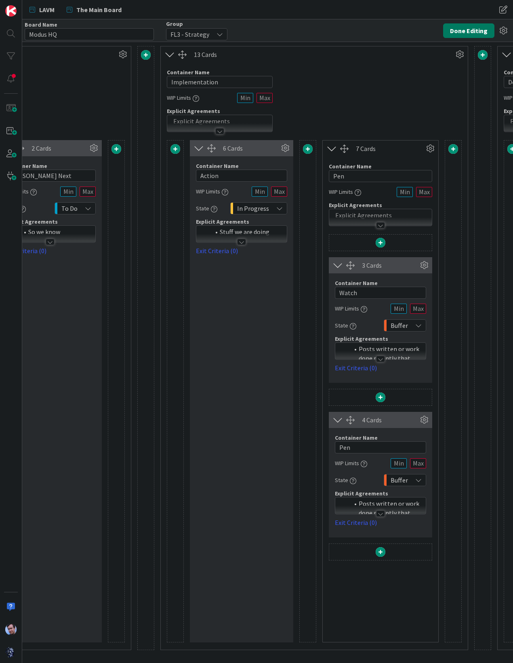
click at [467, 28] on button "Done Editing" at bounding box center [468, 30] width 51 height 15
